Goal: Task Accomplishment & Management: Complete application form

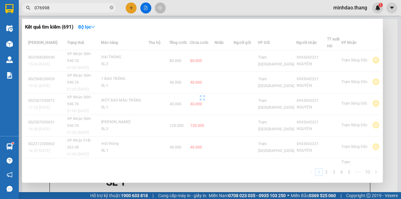
type input "0769988"
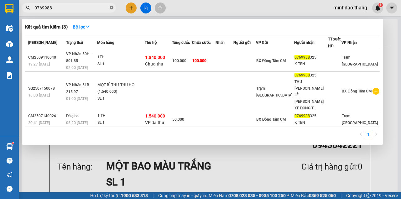
click at [110, 9] on icon "close-circle" at bounding box center [112, 8] width 4 height 4
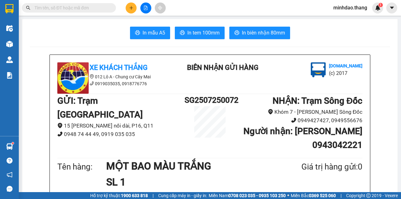
click at [104, 8] on input "text" at bounding box center [71, 7] width 74 height 7
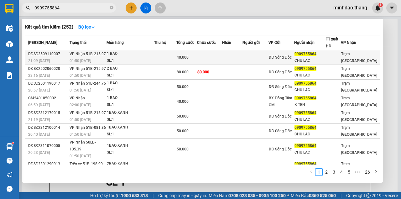
type input "0909755864"
click at [152, 61] on div "SL: 1" at bounding box center [130, 60] width 47 height 7
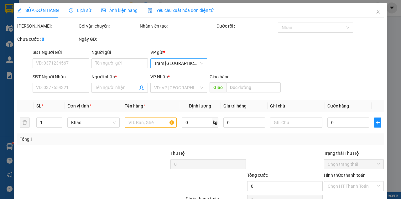
type input "0909755864"
type input "CHU LAC"
type input "40.000"
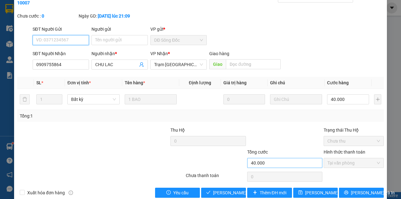
scroll to position [40, 0]
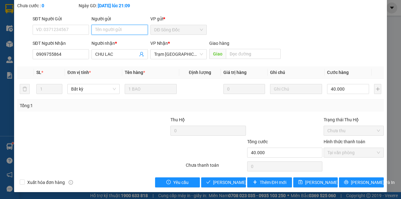
click at [117, 31] on input "Người gửi" at bounding box center [120, 30] width 56 height 10
type input "0931886720"
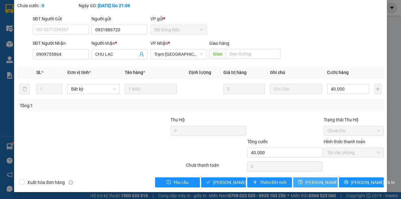
click at [318, 181] on span "[PERSON_NAME] đổi" at bounding box center [325, 182] width 40 height 7
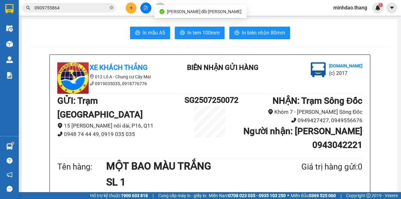
click at [91, 7] on input "0909755864" at bounding box center [71, 7] width 74 height 7
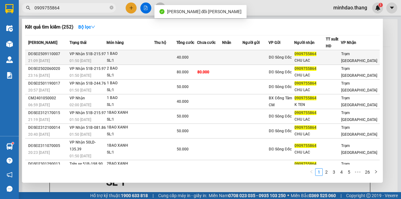
click at [202, 55] on td at bounding box center [209, 57] width 25 height 15
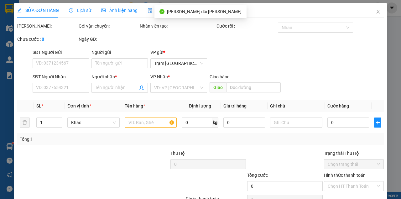
type input "0931886720"
type input "0909755864"
type input "CHU LAC"
type input "40.000"
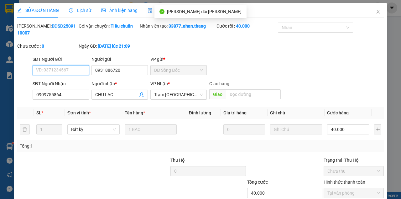
scroll to position [40, 0]
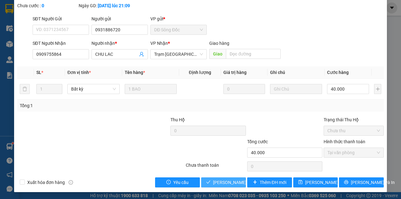
click at [226, 181] on span "[PERSON_NAME] và [PERSON_NAME] hàng" at bounding box center [255, 182] width 85 height 7
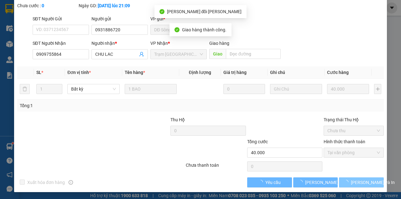
scroll to position [47, 0]
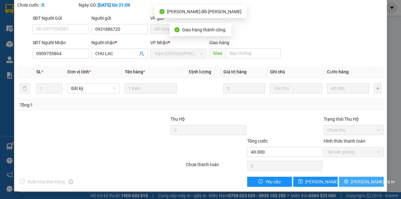
click at [363, 183] on span "[PERSON_NAME] và In" at bounding box center [373, 181] width 44 height 7
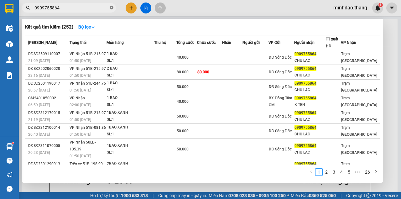
click at [112, 9] on icon "close-circle" at bounding box center [112, 8] width 4 height 4
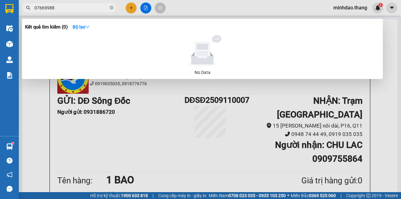
click at [44, 7] on input "07669988" at bounding box center [71, 7] width 74 height 7
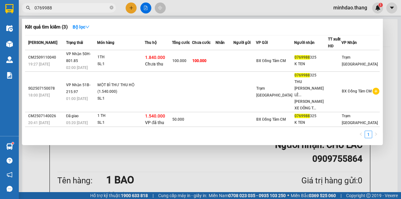
type input "0769988"
click at [66, 4] on span "0769988" at bounding box center [69, 7] width 94 height 9
click at [64, 7] on input "0769988" at bounding box center [71, 7] width 74 height 7
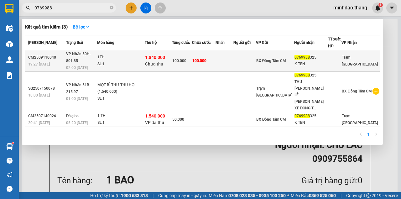
click at [216, 55] on td "100.000" at bounding box center [204, 61] width 24 height 22
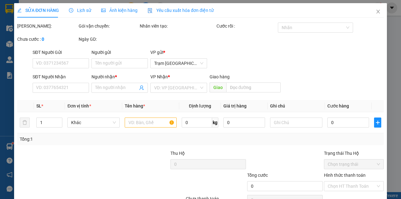
type input "0769988325"
type input "K TEN"
type input "100.000"
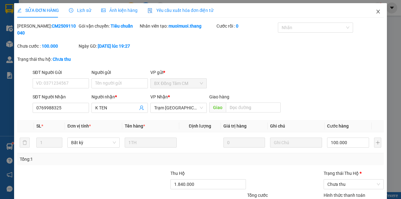
click at [376, 13] on icon "close" at bounding box center [378, 11] width 5 height 5
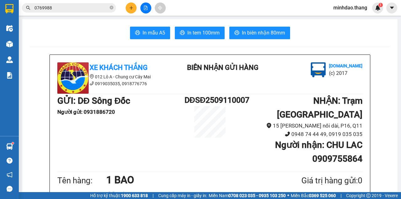
click at [82, 7] on input "0769988" at bounding box center [71, 7] width 74 height 7
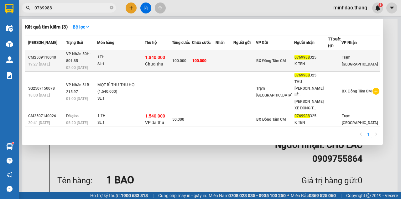
click at [253, 63] on td at bounding box center [245, 61] width 23 height 22
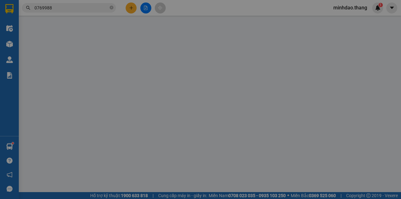
type input "0769988325"
type input "K TEN"
type input "100.000"
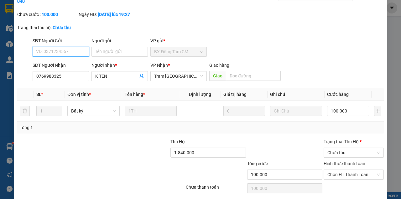
scroll to position [54, 0]
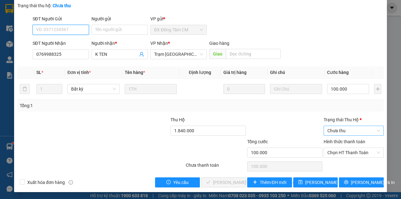
click at [341, 132] on span "Chưa thu" at bounding box center [354, 130] width 53 height 9
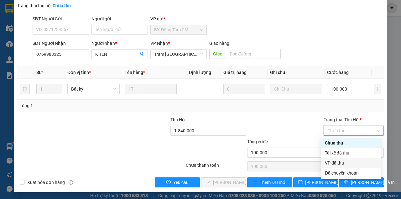
click at [333, 164] on div "VP đã thu" at bounding box center [351, 163] width 52 height 7
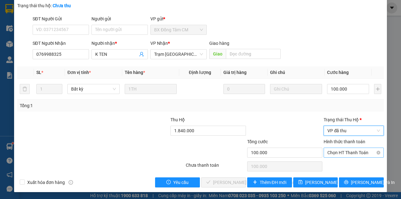
click at [331, 151] on span "Chọn HT Thanh Toán" at bounding box center [354, 152] width 53 height 9
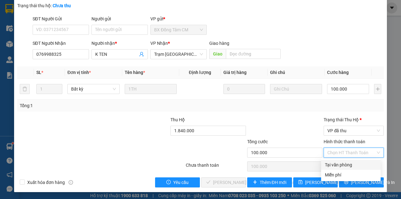
click at [334, 165] on div "Tại văn phòng" at bounding box center [351, 165] width 52 height 7
type input "0"
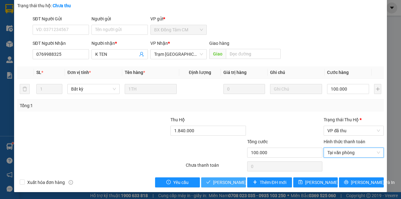
click at [230, 182] on span "[PERSON_NAME] và [PERSON_NAME] hàng" at bounding box center [255, 182] width 85 height 7
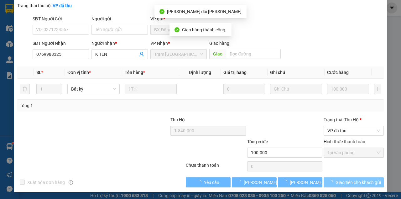
scroll to position [61, 0]
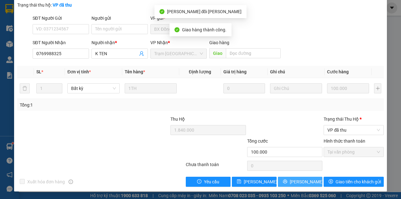
click at [299, 183] on span "[PERSON_NAME] và In" at bounding box center [312, 181] width 44 height 7
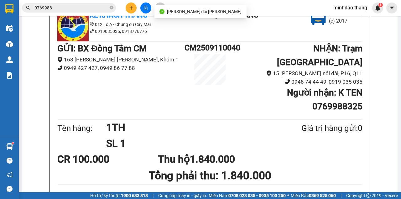
scroll to position [63, 0]
